Goal: Task Accomplishment & Management: Manage account settings

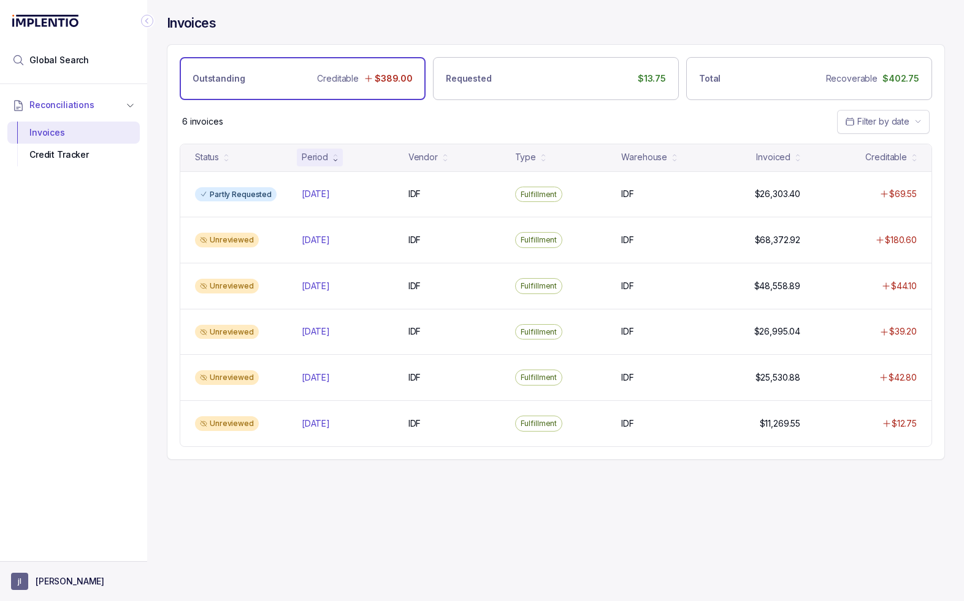
click at [47, 582] on p "[PERSON_NAME]" at bounding box center [70, 581] width 69 height 12
click at [53, 559] on p "Logout" at bounding box center [81, 554] width 102 height 12
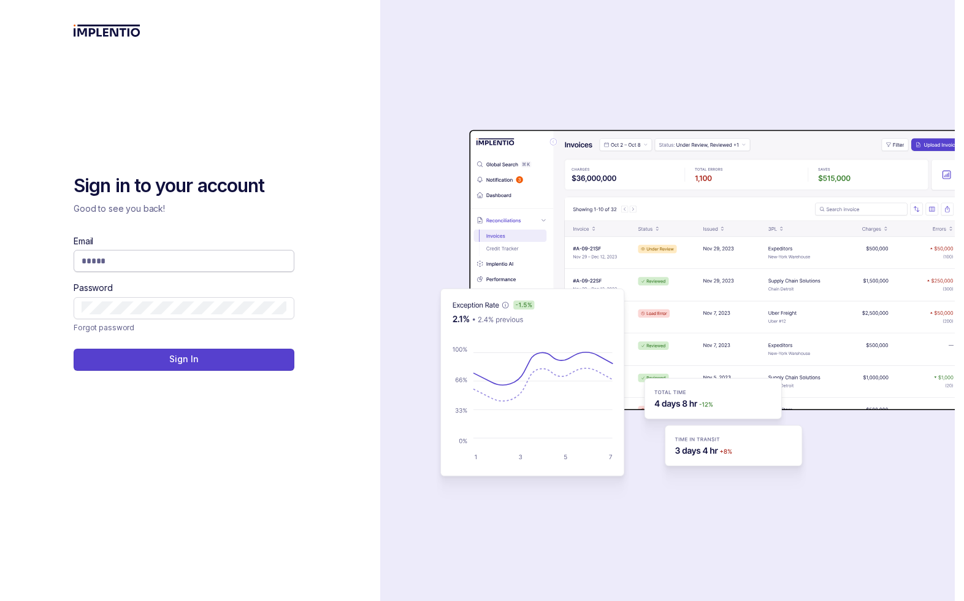
click at [122, 264] on input "Email" at bounding box center [184, 261] width 205 height 12
type input "**********"
